Goal: Check status: Check status

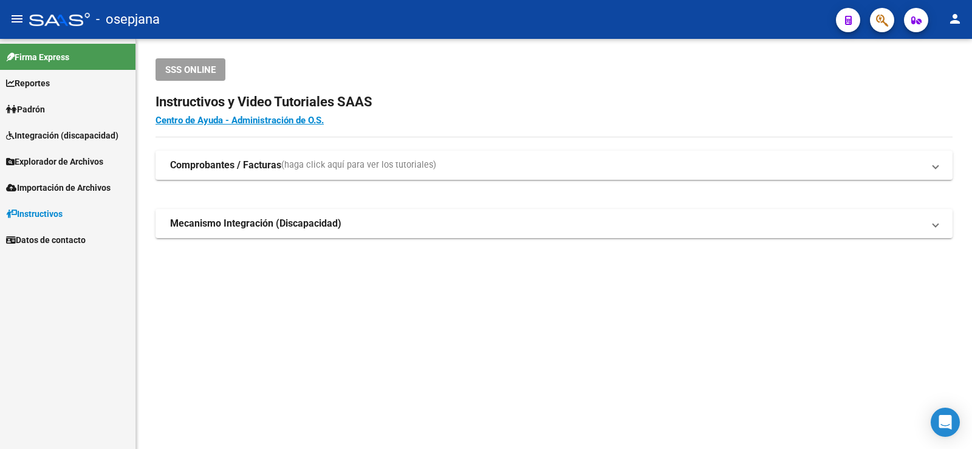
click at [86, 113] on link "Padrón" at bounding box center [67, 109] width 135 height 26
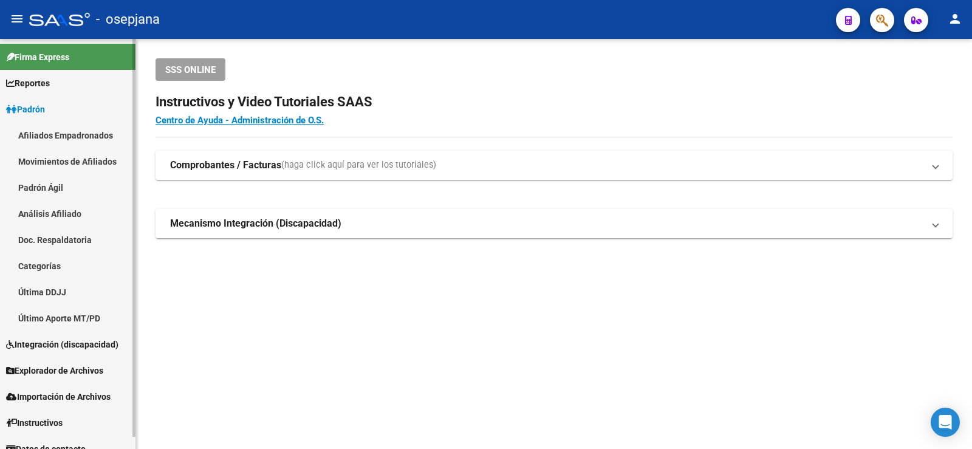
click at [80, 214] on link "Análisis Afiliado" at bounding box center [67, 213] width 135 height 26
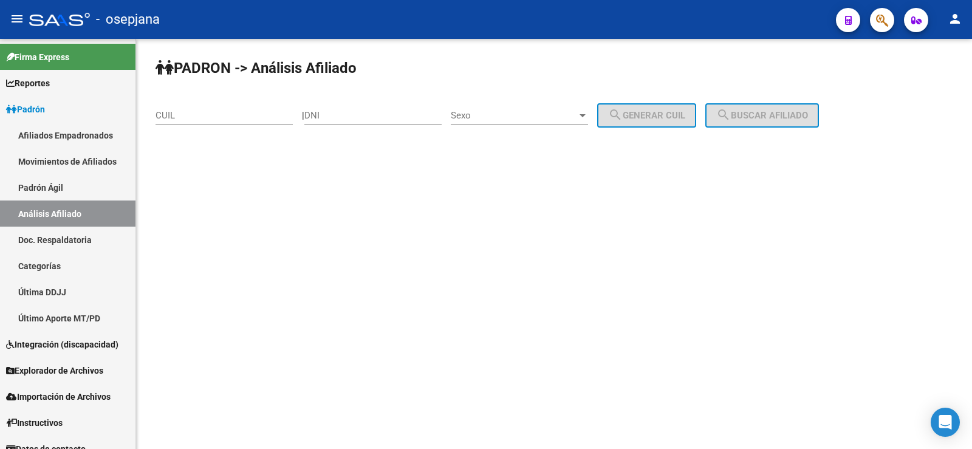
click at [197, 109] on div "CUIL" at bounding box center [223, 111] width 137 height 26
click at [196, 115] on input "CUIL" at bounding box center [223, 115] width 137 height 11
paste input "20-92661716-9"
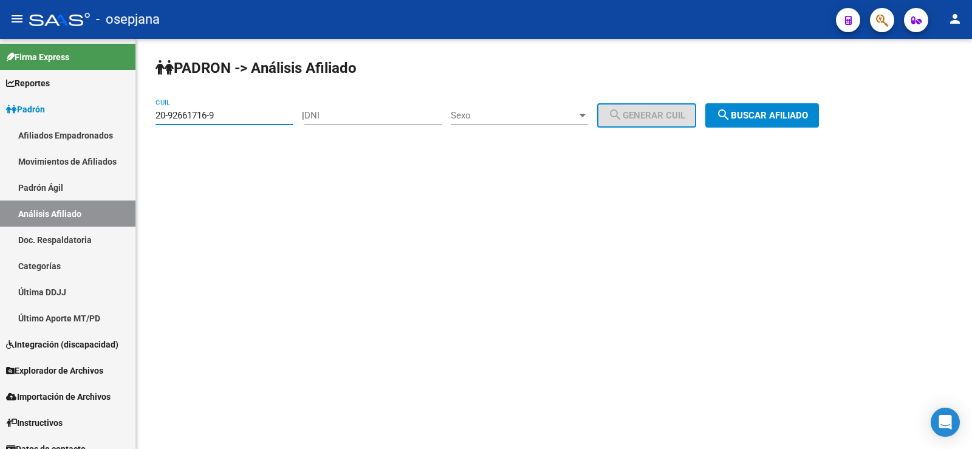
type input "20-92661716-9"
click at [759, 107] on button "search Buscar afiliado" at bounding box center [762, 115] width 114 height 24
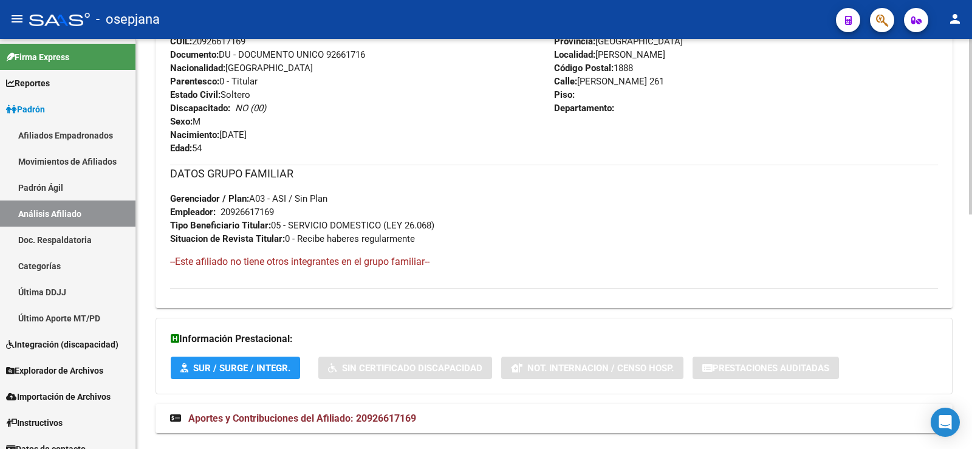
scroll to position [547, 0]
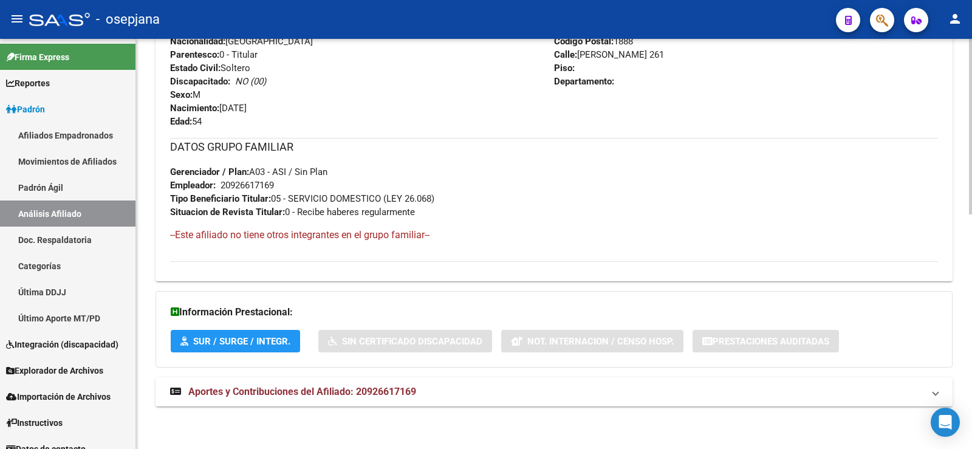
click at [253, 387] on span "Aportes y Contribuciones del Afiliado: 20926617169" at bounding box center [302, 392] width 228 height 12
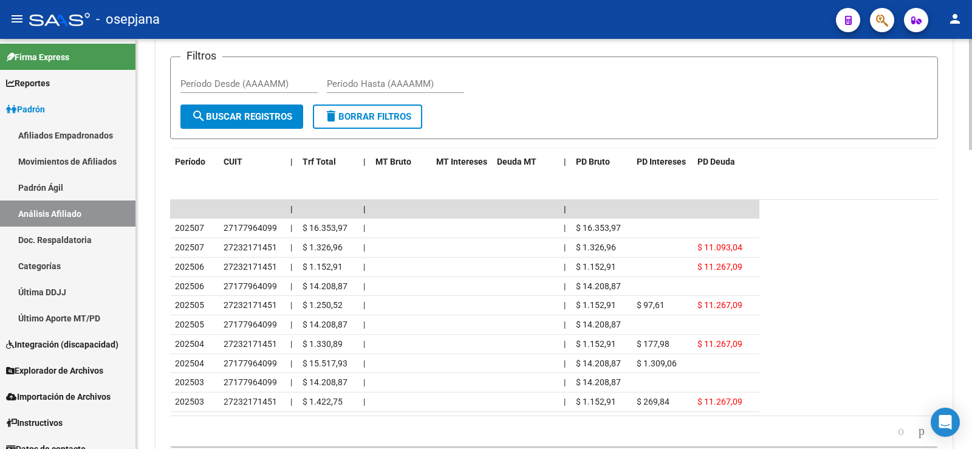
scroll to position [1033, 0]
